Goal: Information Seeking & Learning: Find specific fact

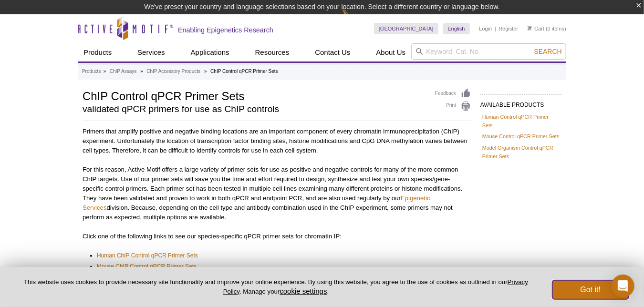
drag, startPoint x: 599, startPoint y: 283, endPoint x: 590, endPoint y: 281, distance: 9.3
click at [598, 284] on button "Got it!" at bounding box center [590, 289] width 76 height 19
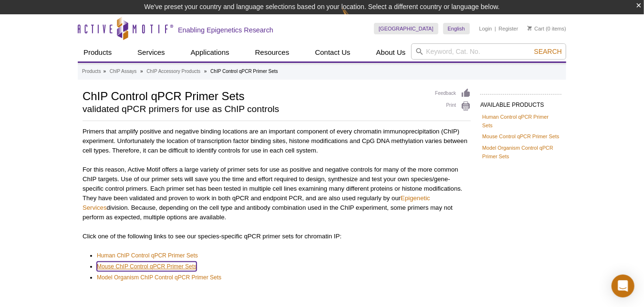
click at [164, 265] on link "Mouse ChIP Control qPCR Primer Sets" at bounding box center [147, 267] width 100 height 10
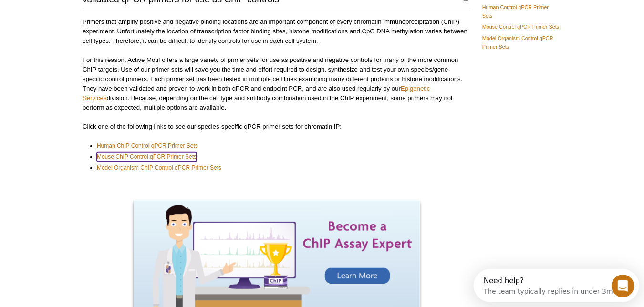
scroll to position [138, 0]
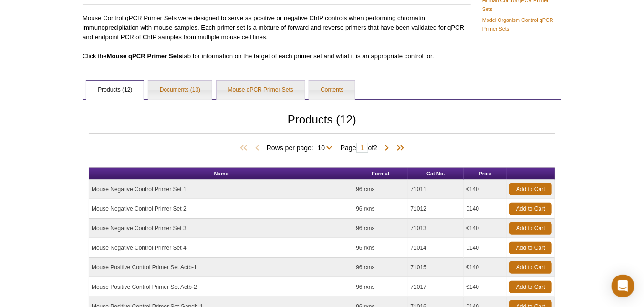
scroll to position [128, 0]
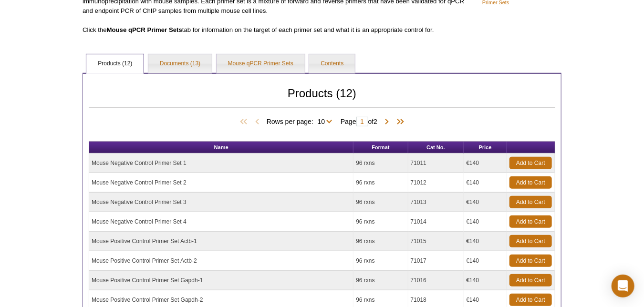
click at [150, 160] on td "Mouse Negative Control Primer Set 1" at bounding box center [221, 164] width 264 height 20
click at [276, 68] on link "Mouse qPCR Primer Sets" at bounding box center [261, 63] width 88 height 19
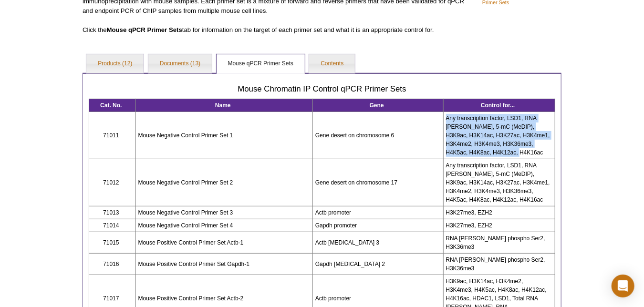
drag, startPoint x: 526, startPoint y: 150, endPoint x: 444, endPoint y: 117, distance: 87.9
click at [444, 117] on td "Any transcription factor, LSD1, RNA pol II, 5-mC (MeDIP), H3K9ac, H3K14ac, H3K2…" at bounding box center [499, 135] width 112 height 47
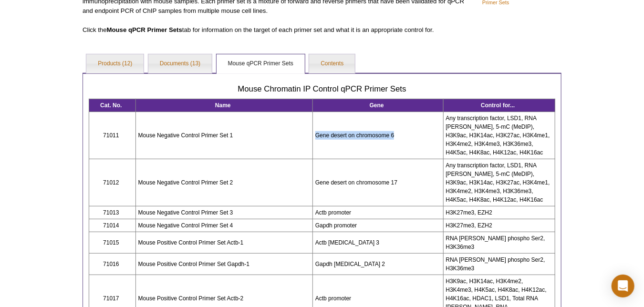
drag, startPoint x: 395, startPoint y: 134, endPoint x: 312, endPoint y: 131, distance: 83.5
click at [312, 131] on tr "71011 Mouse Negative Control Primer Set 1 Gene desert on chromosome 6 Any trans…" at bounding box center [322, 135] width 466 height 47
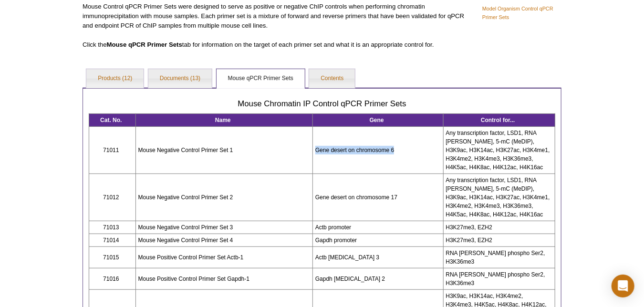
scroll to position [103, 0]
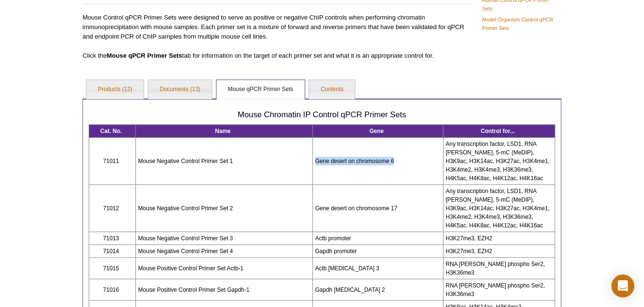
copy tr "Gene desert on chromosome 6"
click at [394, 176] on td "Gene desert on chromosome 6" at bounding box center [377, 161] width 131 height 47
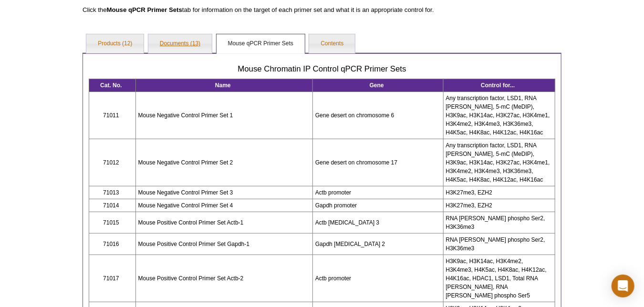
scroll to position [150, 0]
